Goal: Information Seeking & Learning: Understand process/instructions

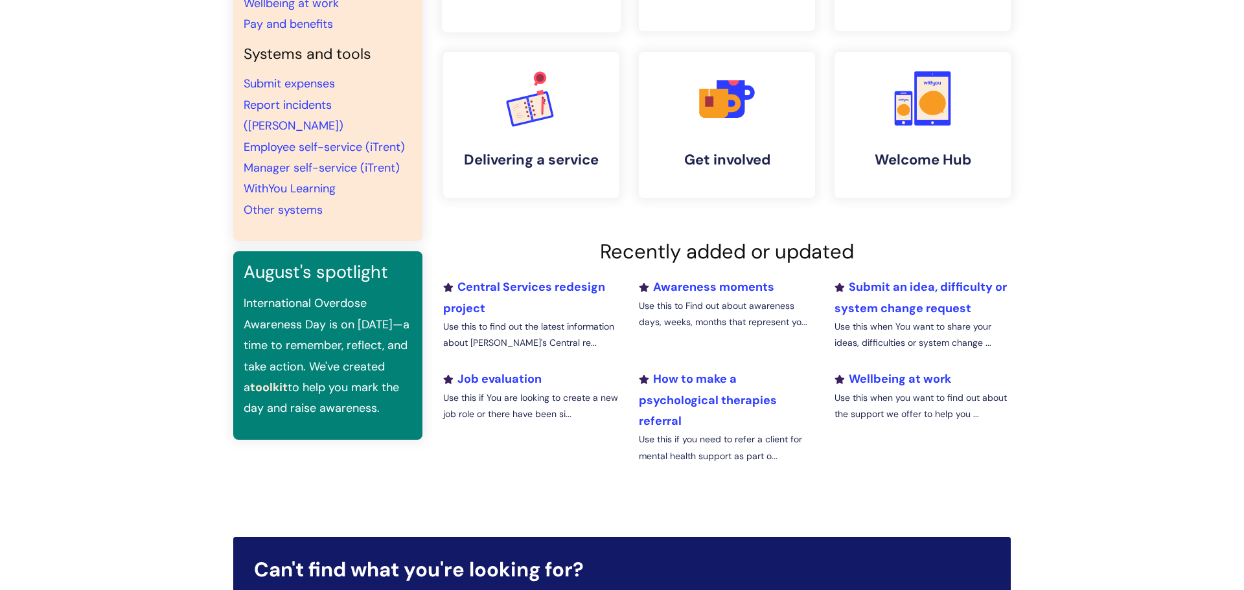
scroll to position [251, 0]
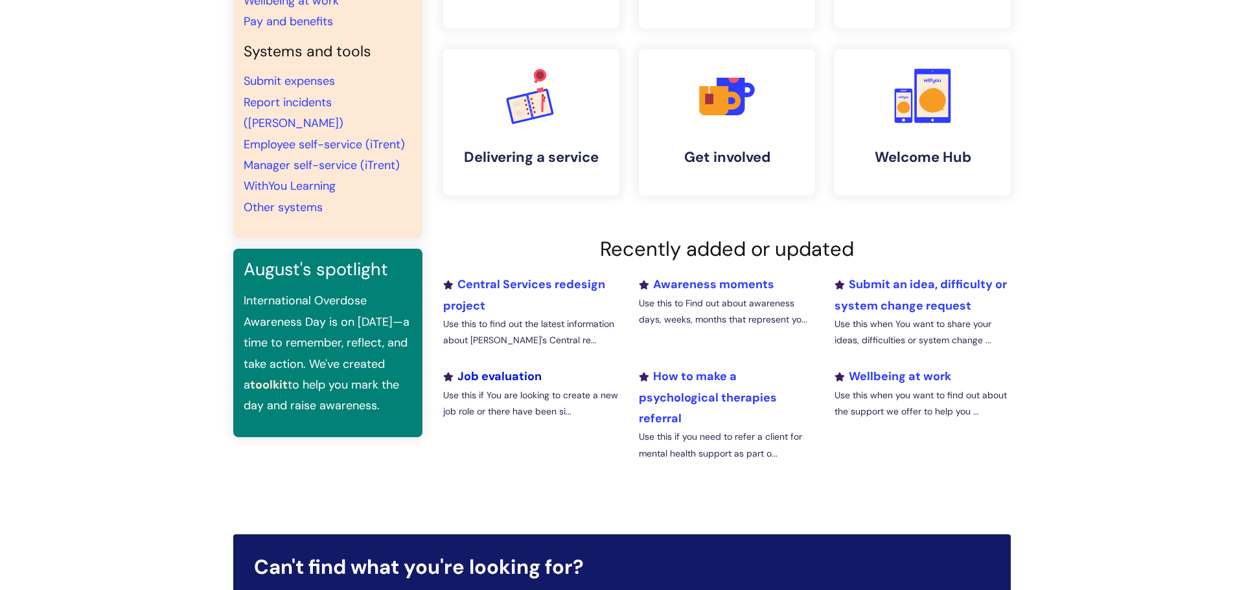
click at [529, 371] on link "Job evaluation" at bounding box center [492, 377] width 99 height 16
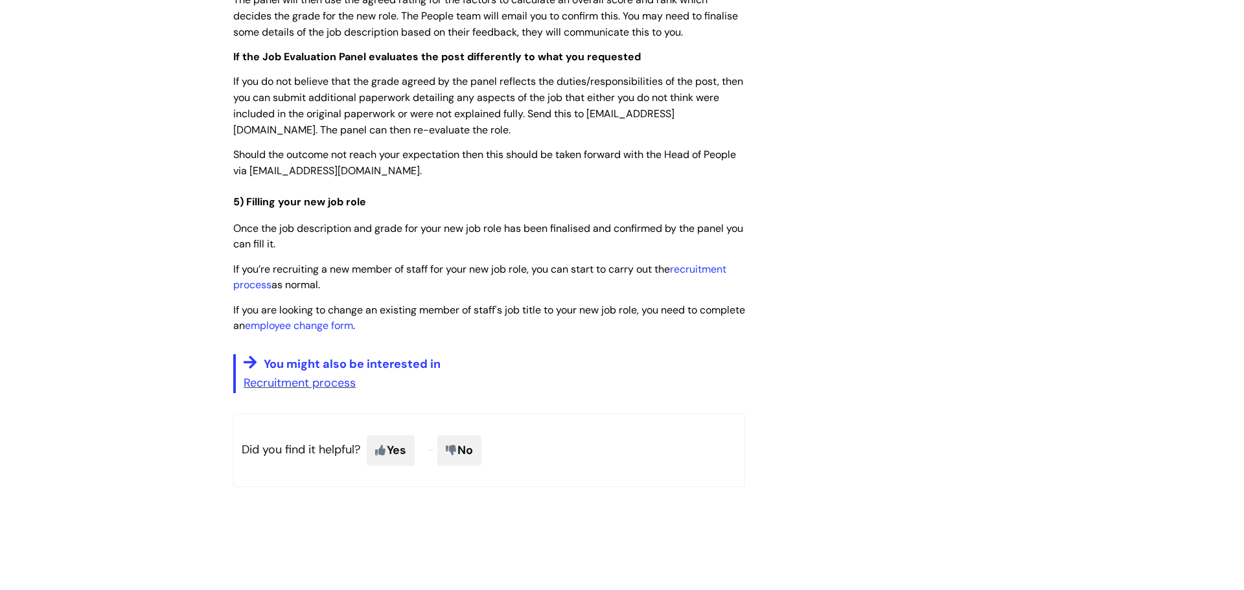
scroll to position [3234, 0]
click at [261, 292] on link "recruitment process" at bounding box center [479, 277] width 493 height 30
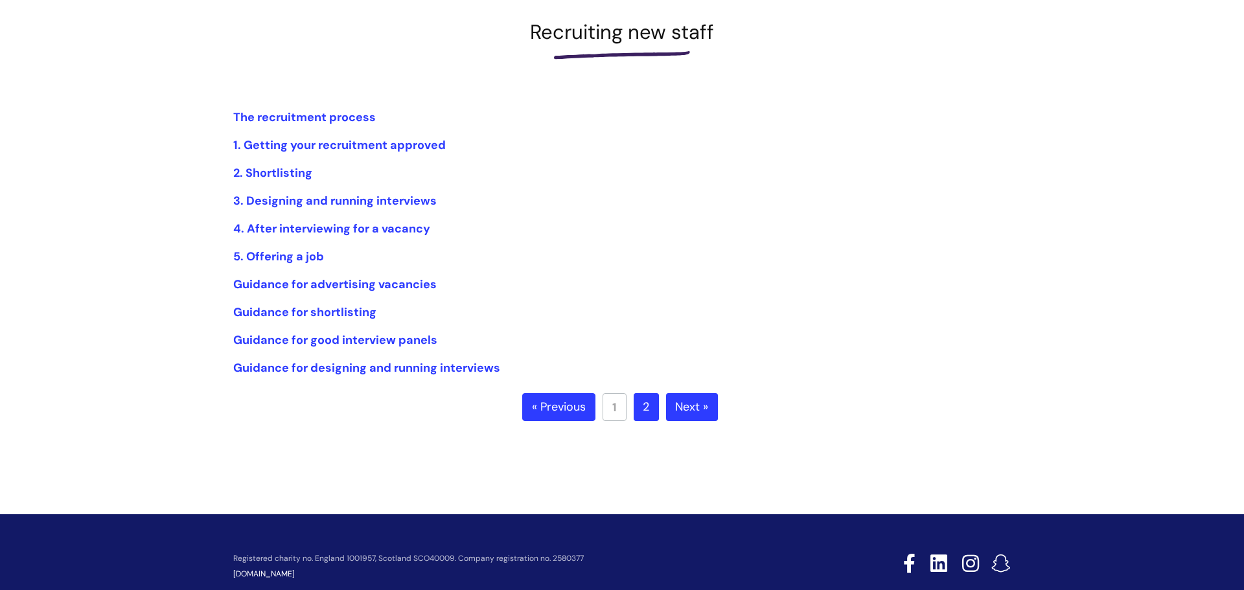
scroll to position [184, 0]
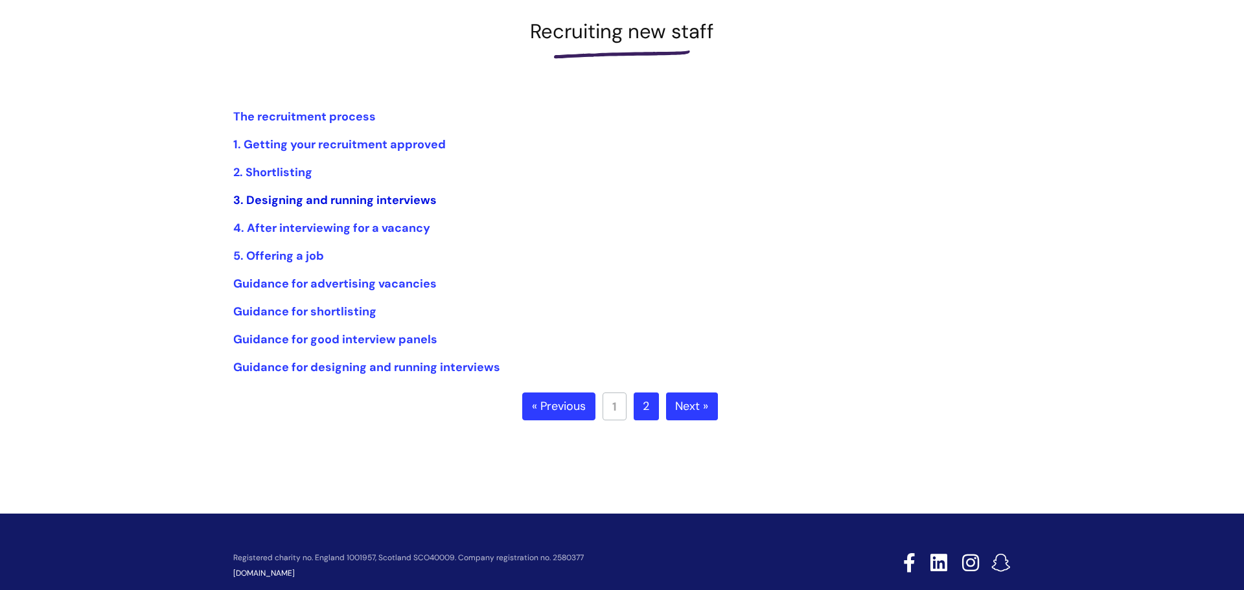
click at [397, 196] on link "3. Designing and running interviews" at bounding box center [334, 200] width 203 height 16
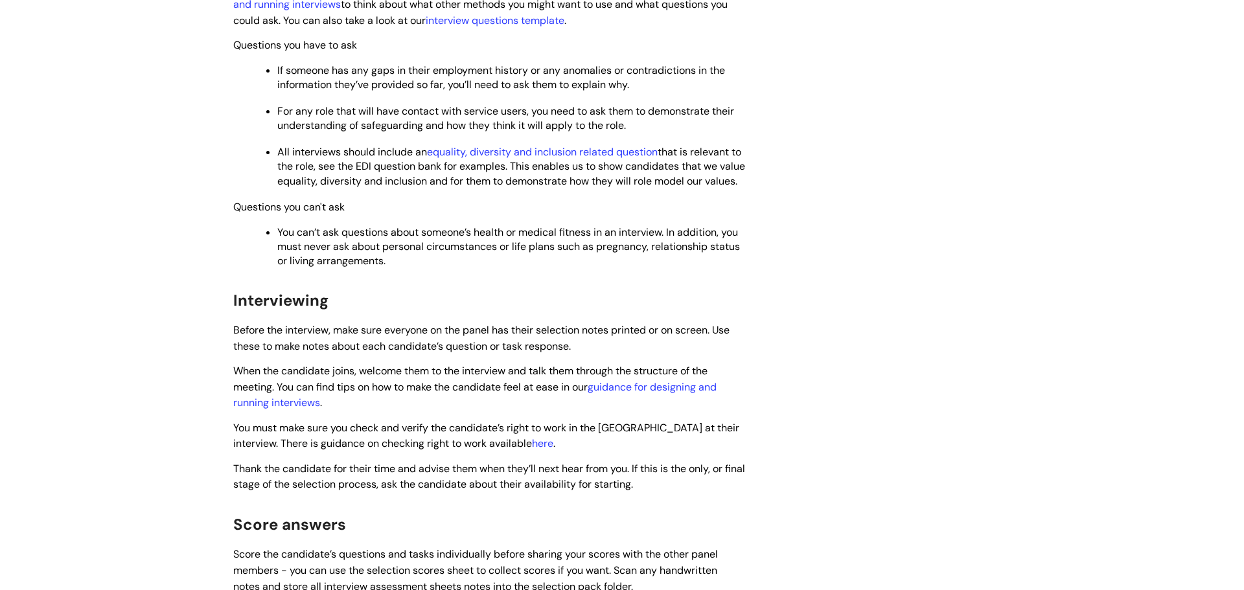
scroll to position [810, 0]
click at [491, 18] on link "interview questions template" at bounding box center [495, 21] width 139 height 14
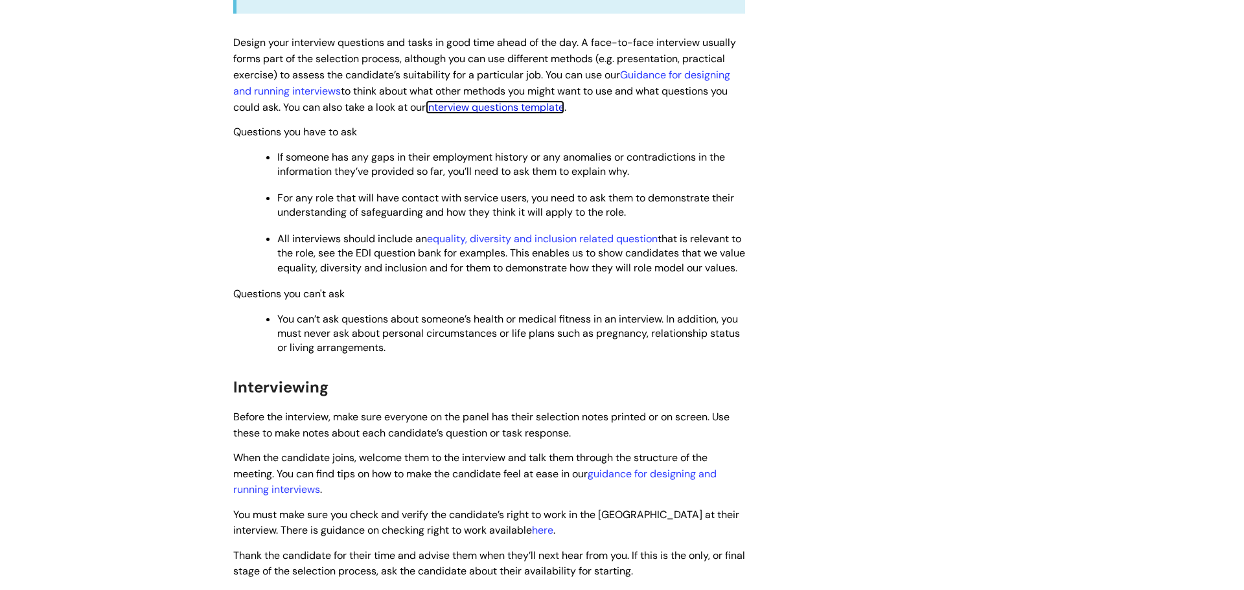
scroll to position [720, 0]
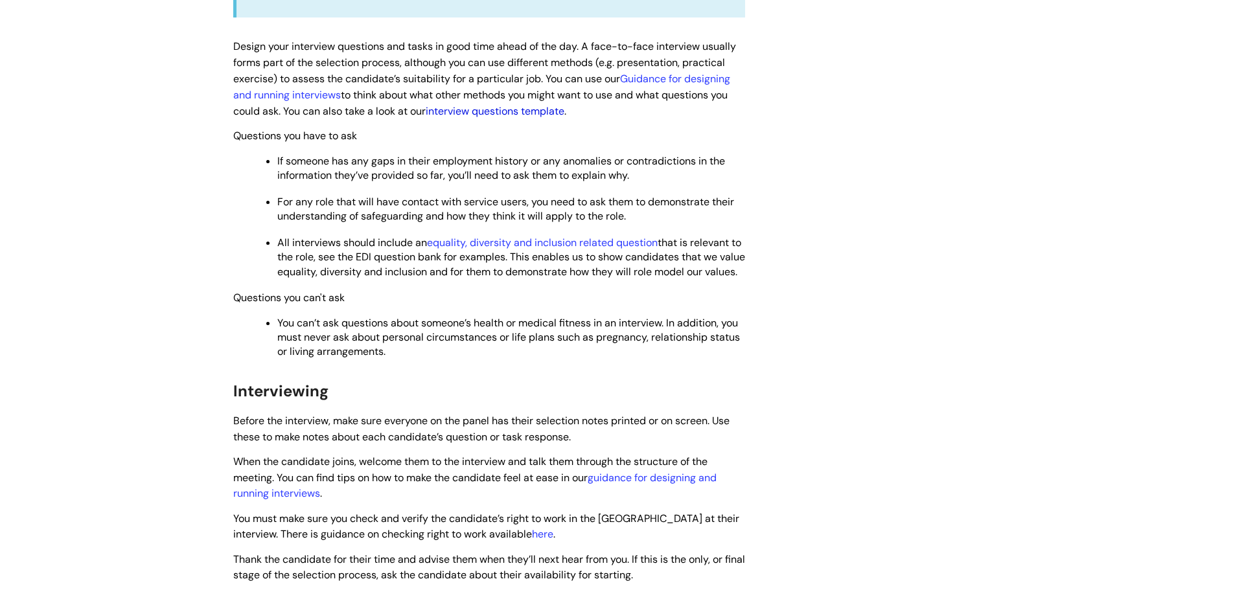
click at [540, 110] on link "interview questions template" at bounding box center [495, 111] width 139 height 14
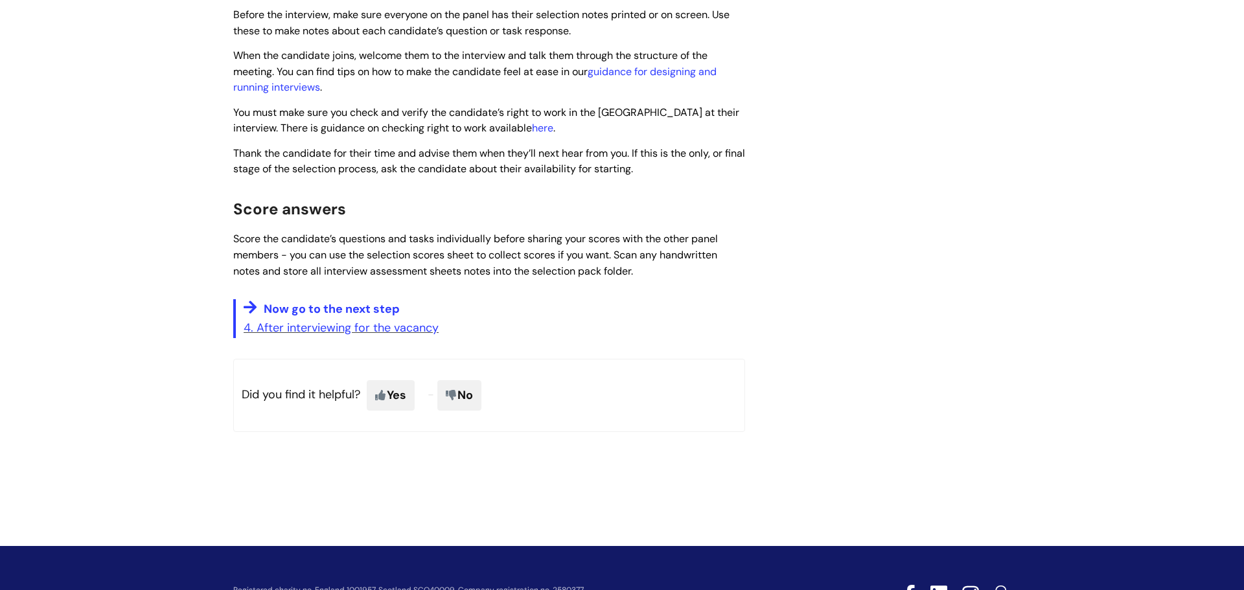
scroll to position [1128, 0]
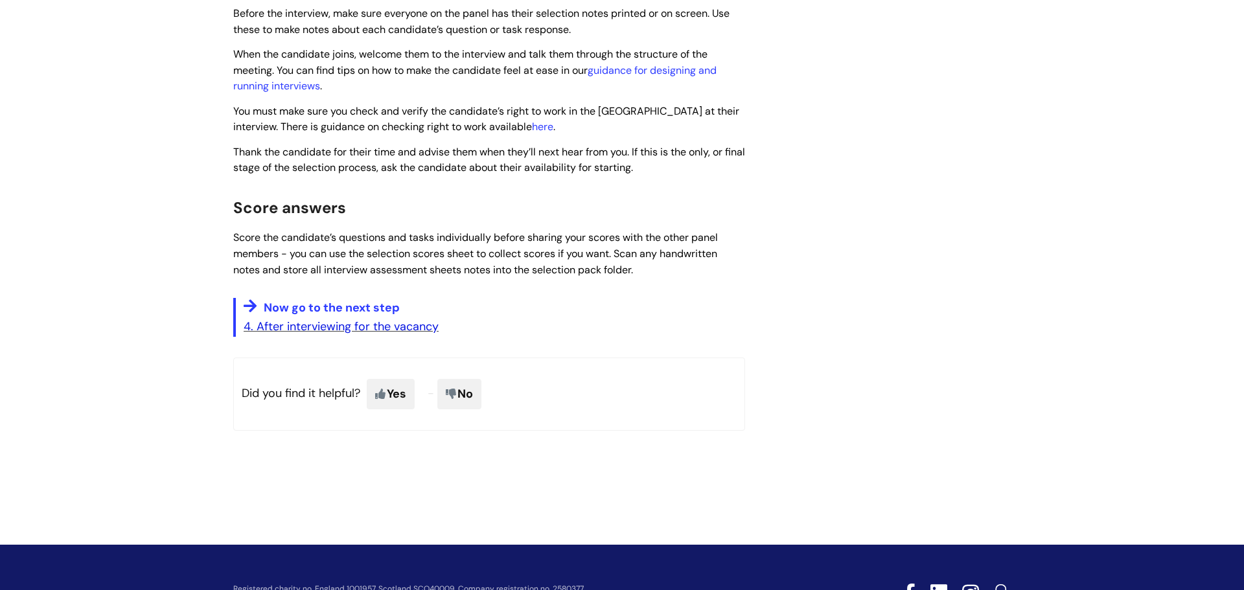
click at [373, 334] on link "4. After interviewing for the vacancy" at bounding box center [341, 327] width 195 height 16
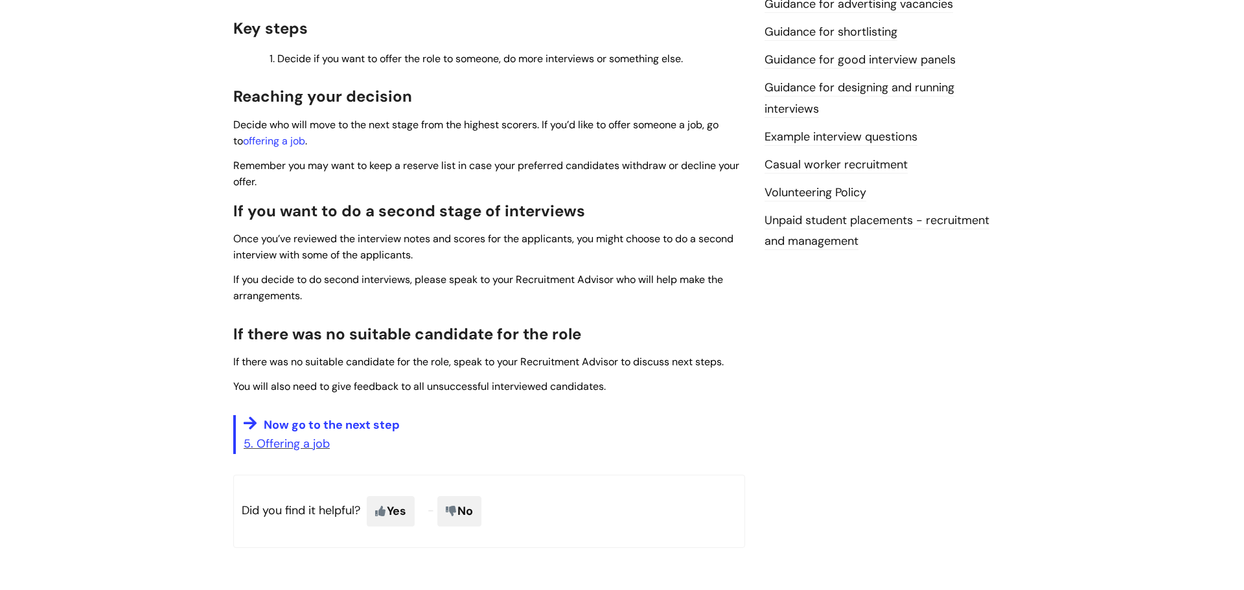
scroll to position [347, 0]
